Goal: Check status

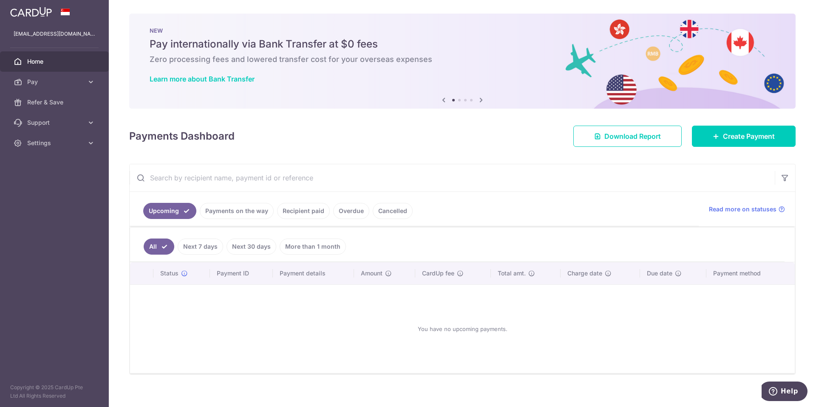
click at [301, 210] on link "Recipient paid" at bounding box center [303, 211] width 53 height 16
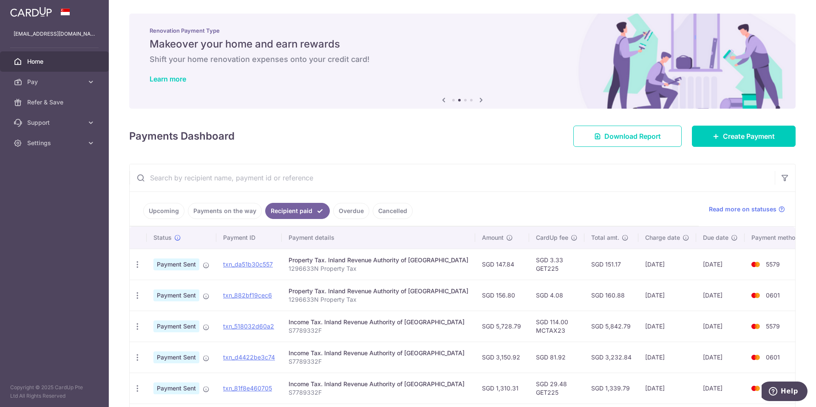
click at [223, 209] on link "Payments on the way" at bounding box center [225, 211] width 74 height 16
